Goal: Task Accomplishment & Management: Manage account settings

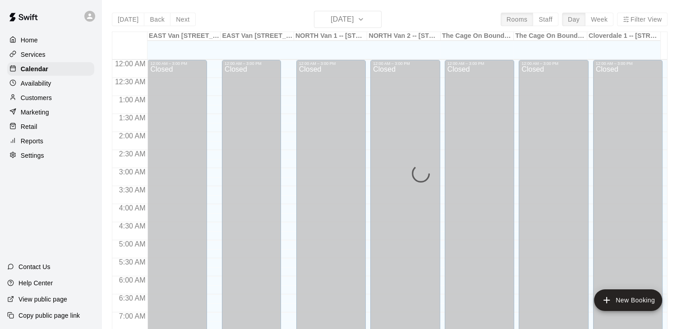
scroll to position [369, 0]
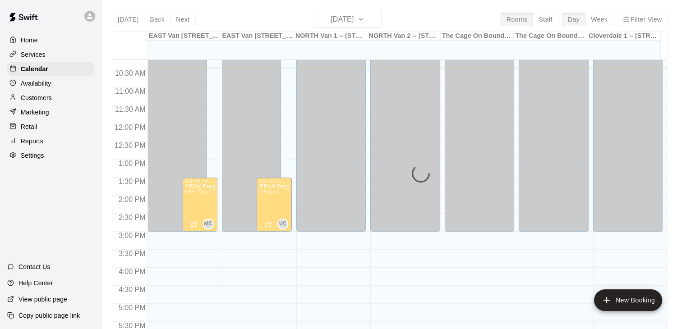
click at [371, 19] on div "Today Back Next Friday Oct 10 Rooms Staff Day Week Filter View EAST Van 1 -- 26…" at bounding box center [389, 175] width 555 height 329
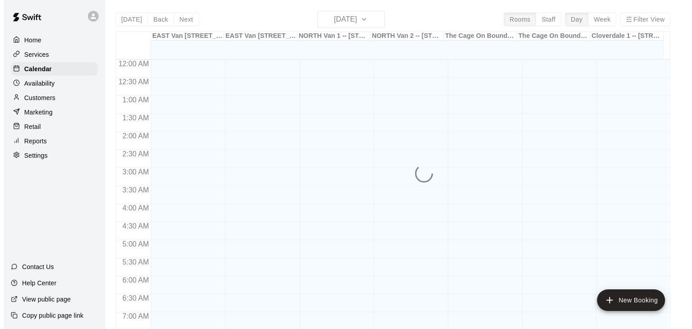
scroll to position [377, 0]
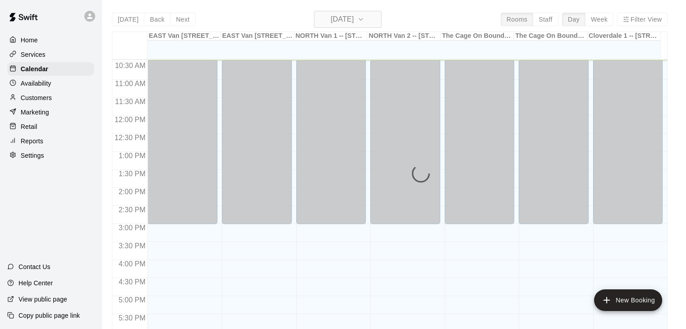
click at [364, 18] on icon "button" at bounding box center [360, 19] width 7 height 11
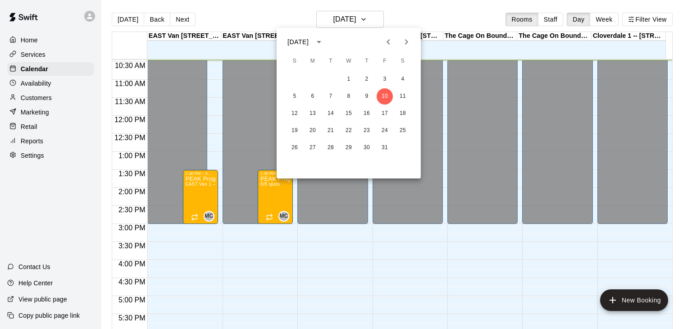
click at [406, 40] on icon "Next month" at bounding box center [406, 41] width 3 height 5
click at [408, 40] on icon "Next month" at bounding box center [406, 42] width 11 height 11
click at [387, 46] on icon "Previous month" at bounding box center [388, 42] width 11 height 11
click at [408, 40] on icon "Next month" at bounding box center [406, 42] width 11 height 11
